Goal: Use online tool/utility: Utilize a website feature to perform a specific function

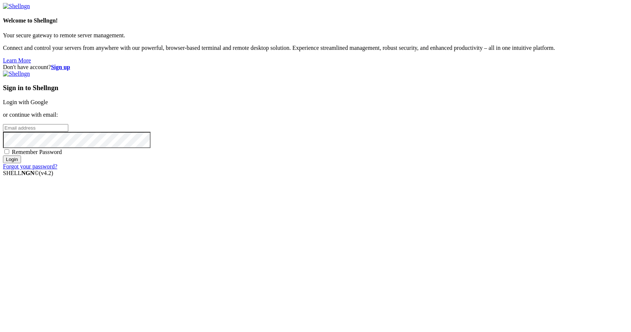
click at [68, 132] on input "email" at bounding box center [35, 128] width 65 height 8
type input "[PERSON_NAME][EMAIL_ADDRESS][DOMAIN_NAME]"
click at [21, 163] on input "Login" at bounding box center [12, 159] width 18 height 8
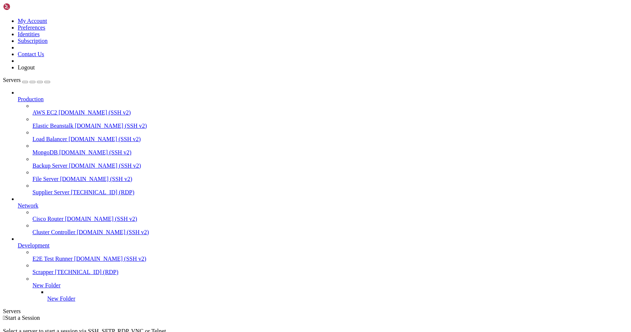
click at [48, 189] on span "Supplier Server" at bounding box center [50, 192] width 37 height 6
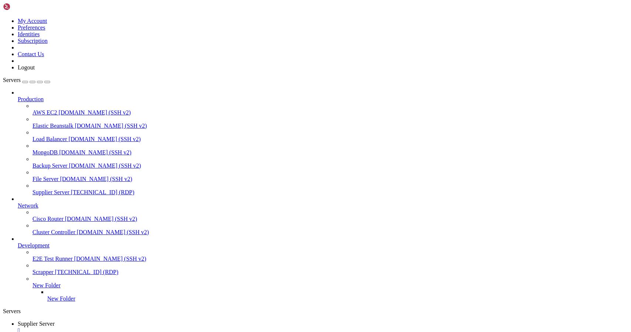
drag, startPoint x: 198, startPoint y: 580, endPoint x: 155, endPoint y: 581, distance: 42.8
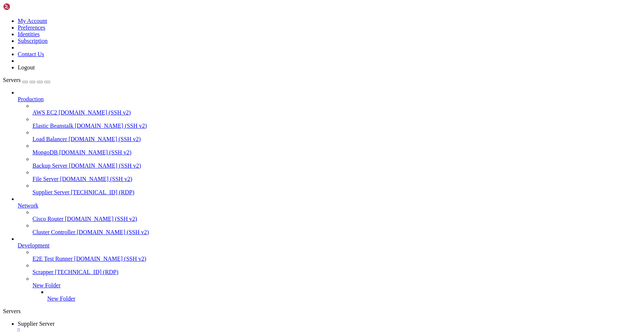
click at [149, 327] on div "" at bounding box center [323, 330] width 610 height 7
